Goal: Transaction & Acquisition: Obtain resource

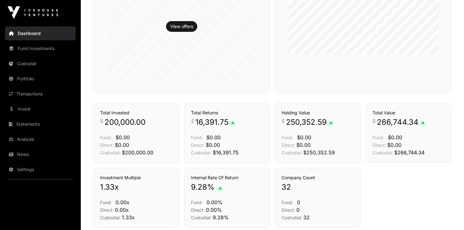
scroll to position [203, 0]
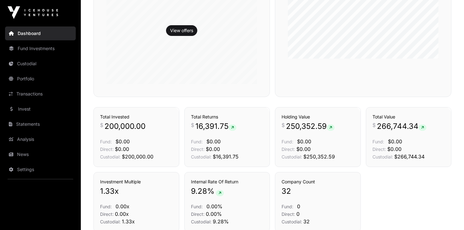
click at [303, 140] on span "$0.00" at bounding box center [304, 141] width 14 height 6
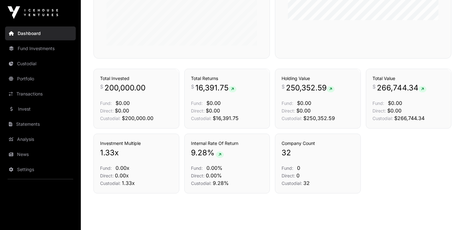
scroll to position [258, 0]
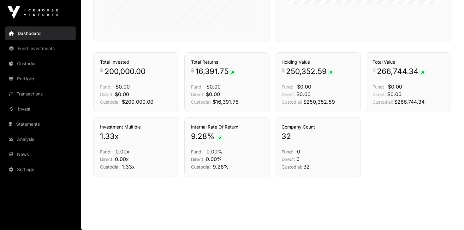
click at [19, 153] on link "News" at bounding box center [40, 155] width 71 height 14
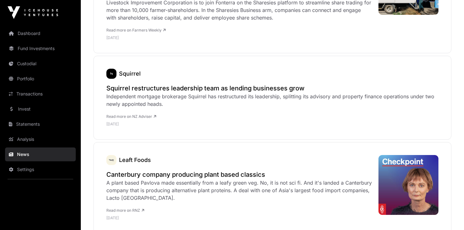
scroll to position [582, 0]
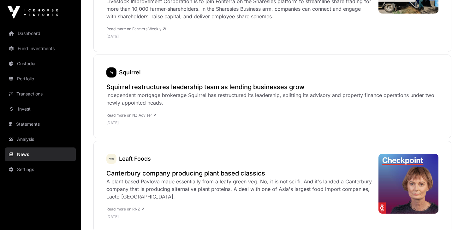
click at [25, 79] on link "Portfolio" at bounding box center [40, 79] width 71 height 14
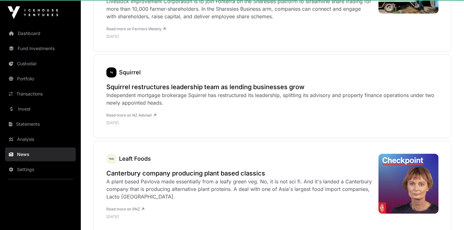
click at [21, 80] on link "Portfolio" at bounding box center [40, 79] width 71 height 14
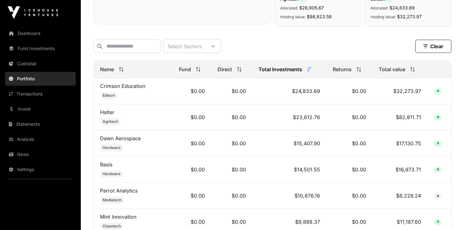
scroll to position [230, 0]
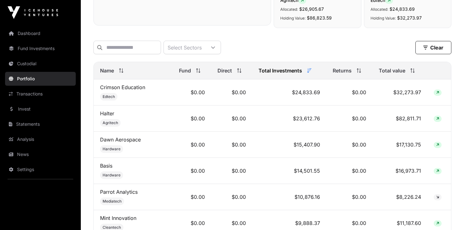
click at [122, 72] on icon at bounding box center [121, 70] width 4 height 4
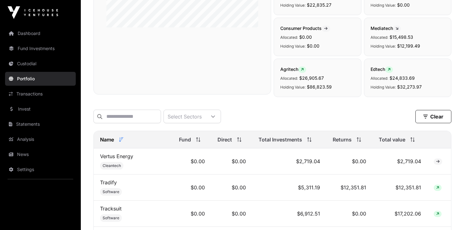
scroll to position [161, 0]
click at [120, 142] on icon at bounding box center [121, 140] width 4 height 4
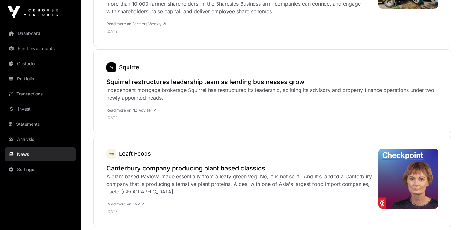
scroll to position [586, 0]
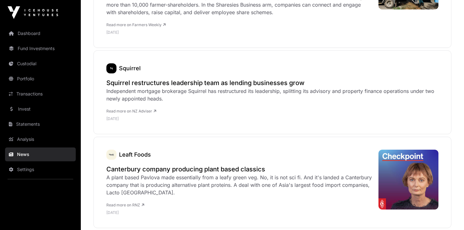
click at [17, 79] on link "Portfolio" at bounding box center [40, 79] width 71 height 14
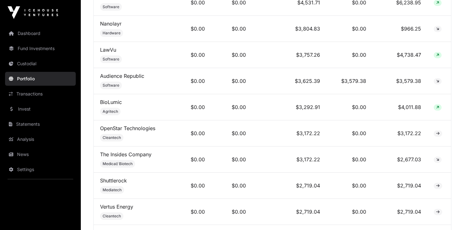
scroll to position [609, 0]
click at [120, 152] on link "The Insides Company" at bounding box center [125, 154] width 51 height 6
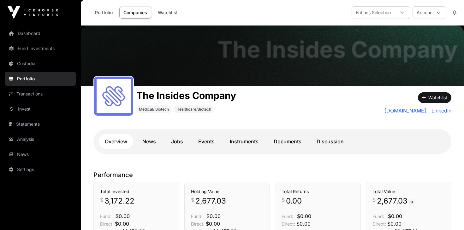
click at [149, 139] on link "News" at bounding box center [149, 141] width 26 height 15
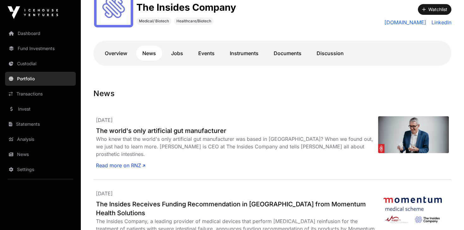
scroll to position [87, 0]
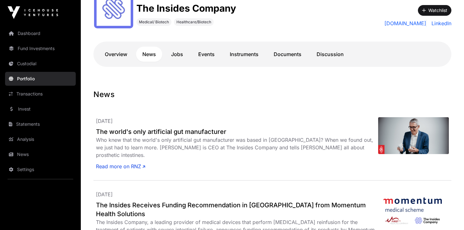
click at [326, 56] on link "Discussion" at bounding box center [330, 54] width 40 height 15
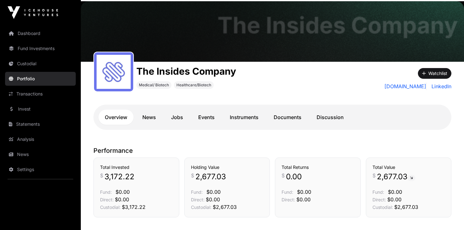
scroll to position [23, 0]
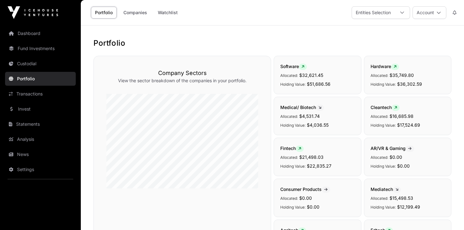
click at [39, 49] on link "Fund Investments" at bounding box center [40, 49] width 71 height 14
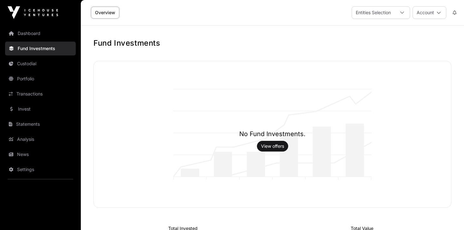
click at [27, 111] on link "Invest" at bounding box center [40, 109] width 71 height 14
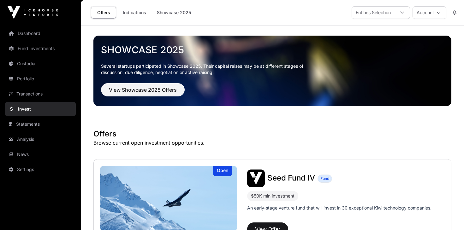
click at [24, 109] on link "Invest" at bounding box center [40, 109] width 71 height 14
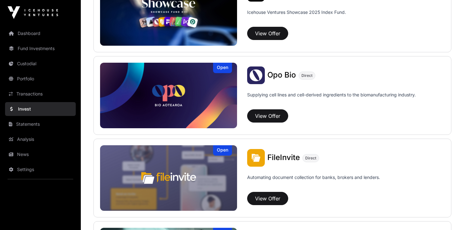
scroll to position [279, 0]
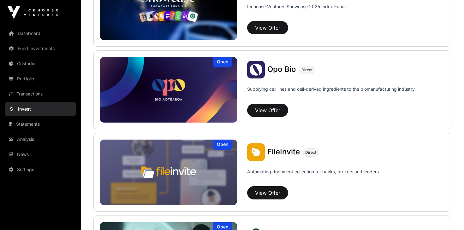
click at [25, 123] on link "Statements" at bounding box center [40, 124] width 71 height 14
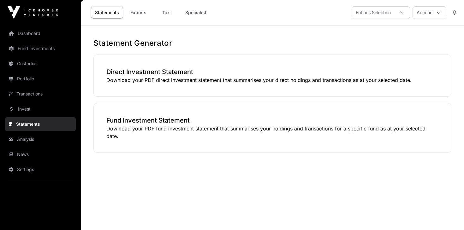
click at [121, 130] on p "Download your PDF fund investment statement that summarises your holdings and t…" at bounding box center [272, 132] width 332 height 15
drag, startPoint x: 150, startPoint y: 131, endPoint x: 165, endPoint y: 131, distance: 14.2
click at [151, 131] on p "Download your PDF fund investment statement that summarises your holdings and t…" at bounding box center [272, 132] width 332 height 15
drag, startPoint x: 131, startPoint y: 121, endPoint x: 128, endPoint y: 124, distance: 3.6
click at [130, 121] on h3 "Fund Investment Statement" at bounding box center [272, 120] width 332 height 9
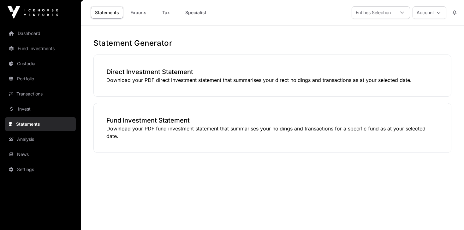
click at [127, 127] on p "Download your PDF fund investment statement that summarises your holdings and t…" at bounding box center [272, 132] width 332 height 15
click at [121, 136] on p "Download your PDF fund investment statement that summarises your holdings and t…" at bounding box center [272, 132] width 332 height 15
click at [30, 79] on link "Portfolio" at bounding box center [40, 79] width 71 height 14
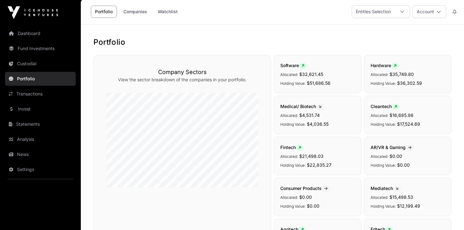
scroll to position [0, 0]
